Goal: Share content: Share content

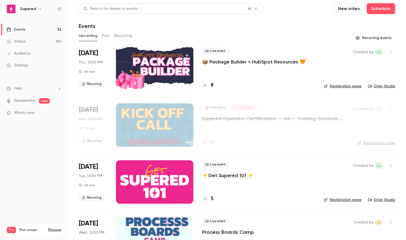
click at [106, 34] on button "Past" at bounding box center [106, 36] width 8 height 9
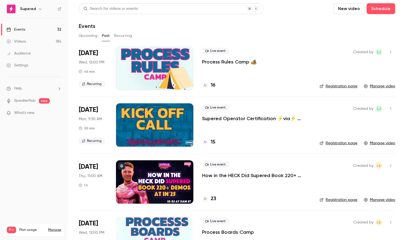
click at [174, 70] on div at bounding box center [154, 68] width 77 height 43
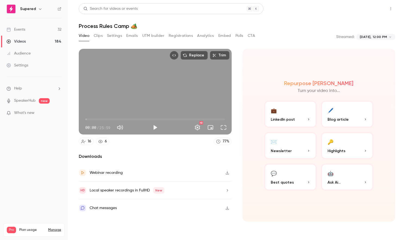
click at [375, 10] on button "Share" at bounding box center [371, 8] width 21 height 11
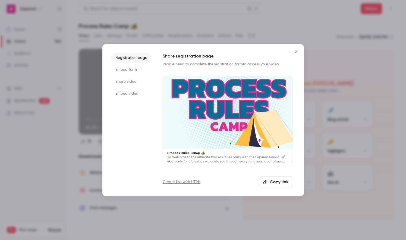
click at [278, 185] on button "Copy link" at bounding box center [276, 182] width 33 height 11
click at [295, 54] on icon "Close" at bounding box center [296, 52] width 7 height 4
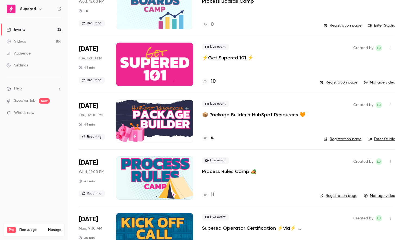
scroll to position [247, 0]
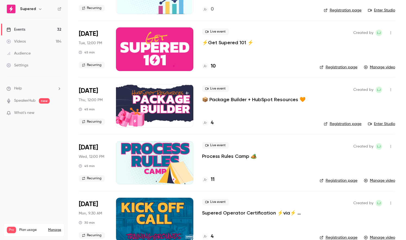
click at [235, 98] on p "📦 Package Builder + HubSpot Resources 🧡" at bounding box center [254, 99] width 104 height 7
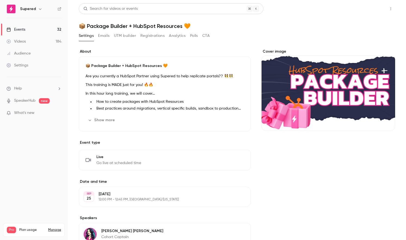
click at [378, 8] on button "Share" at bounding box center [371, 8] width 21 height 11
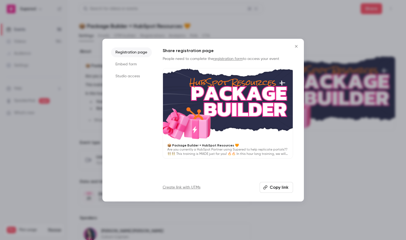
click at [268, 183] on button "Copy link" at bounding box center [276, 187] width 33 height 11
